Goal: Transaction & Acquisition: Purchase product/service

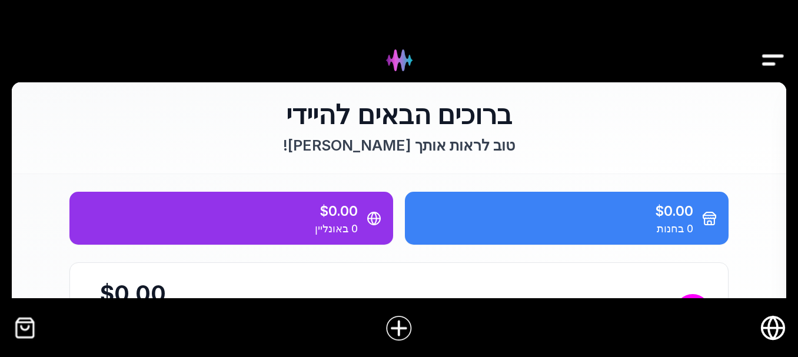
click at [25, 328] on img "קופה" at bounding box center [25, 328] width 26 height 26
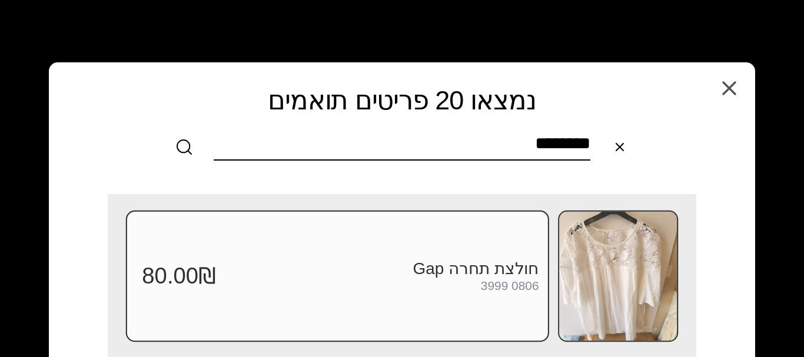
type input "********"
click at [614, 267] on img at bounding box center [618, 275] width 118 height 129
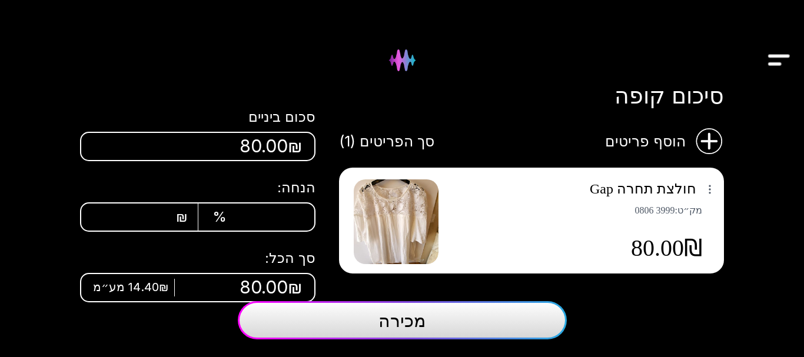
click at [438, 327] on button "מכירה" at bounding box center [402, 320] width 329 height 38
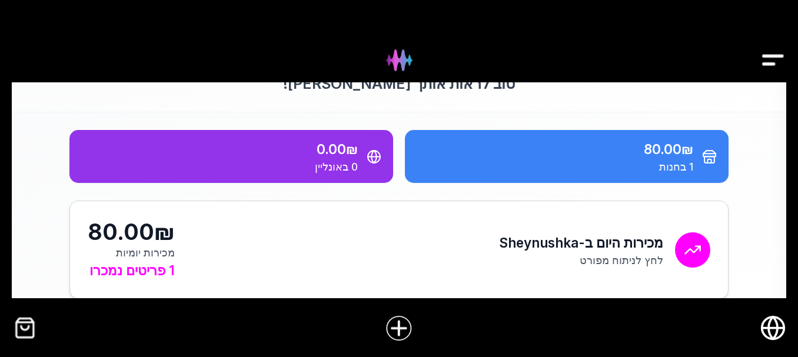
scroll to position [118, 0]
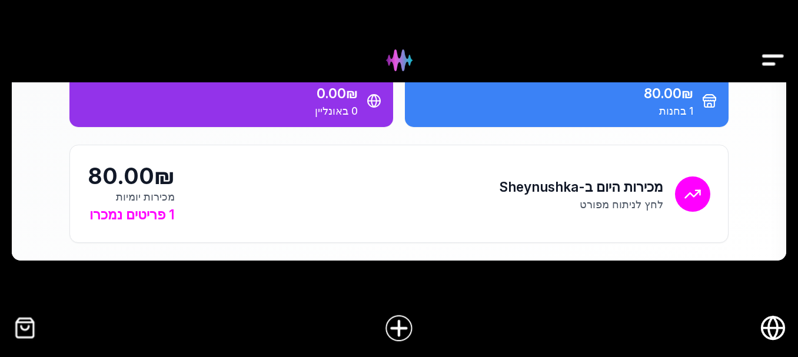
click at [403, 324] on img at bounding box center [398, 327] width 29 height 29
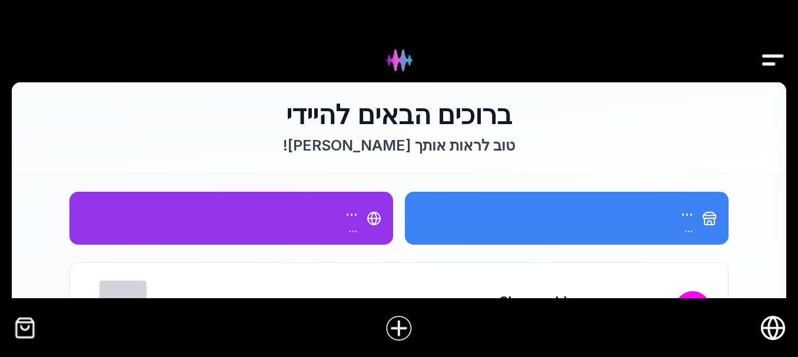
scroll to position [118, 0]
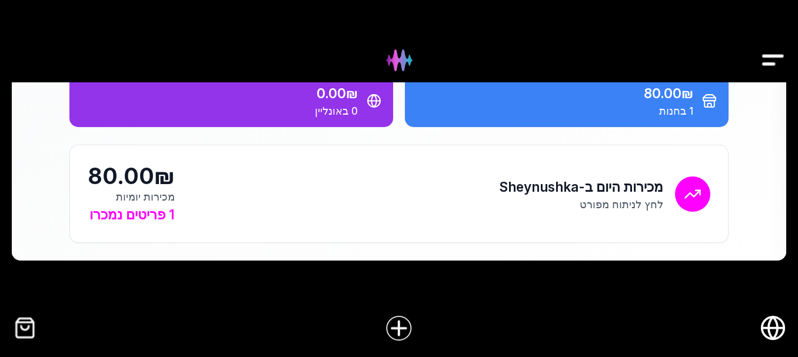
click at [25, 331] on img "קופה" at bounding box center [25, 328] width 26 height 26
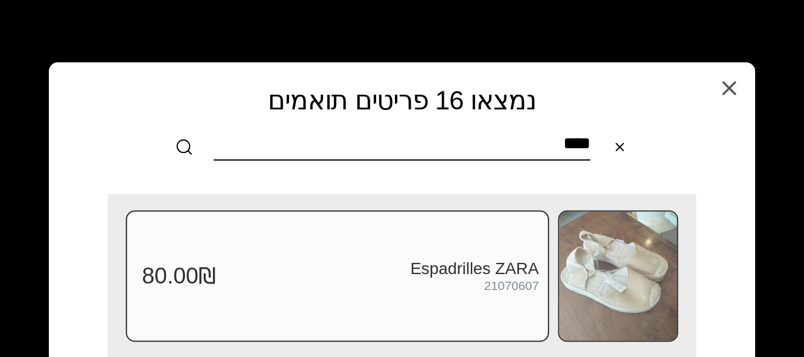
type input "****"
click at [485, 280] on div "21070607" at bounding box center [511, 287] width 55 height 14
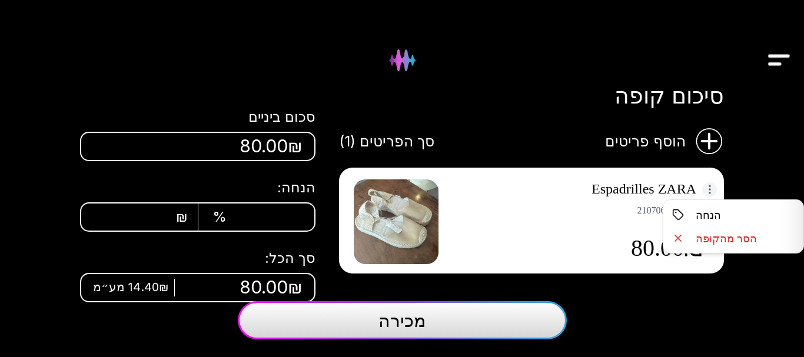
click at [707, 185] on html "[PERSON_NAME] מלאי קופה 1 חנות אונליין ספקים מידע חכם משימות הגדרות סיכום קופה …" at bounding box center [402, 178] width 804 height 357
click at [717, 240] on div "הסר מהקופה" at bounding box center [733, 239] width 134 height 24
